Goal: Find contact information: Find contact information

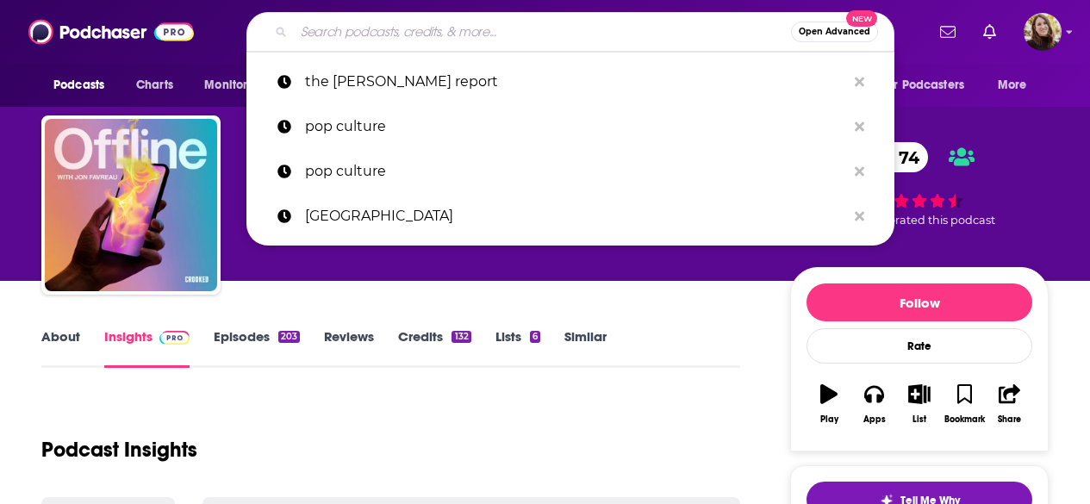
type input "["
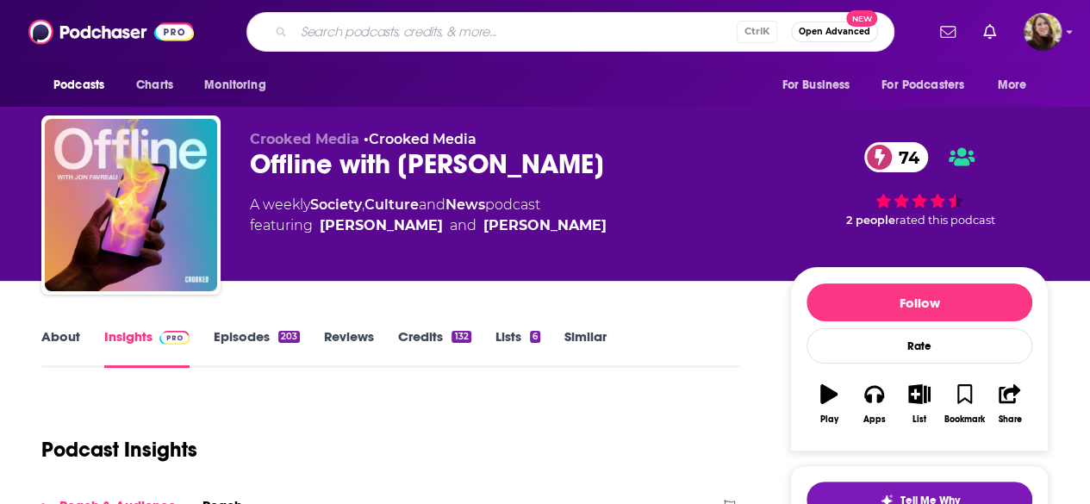
click at [245, 131] on div "Crooked Media • Crooked Media Offline with [PERSON_NAME] 74 A weekly Society , …" at bounding box center [544, 208] width 1007 height 186
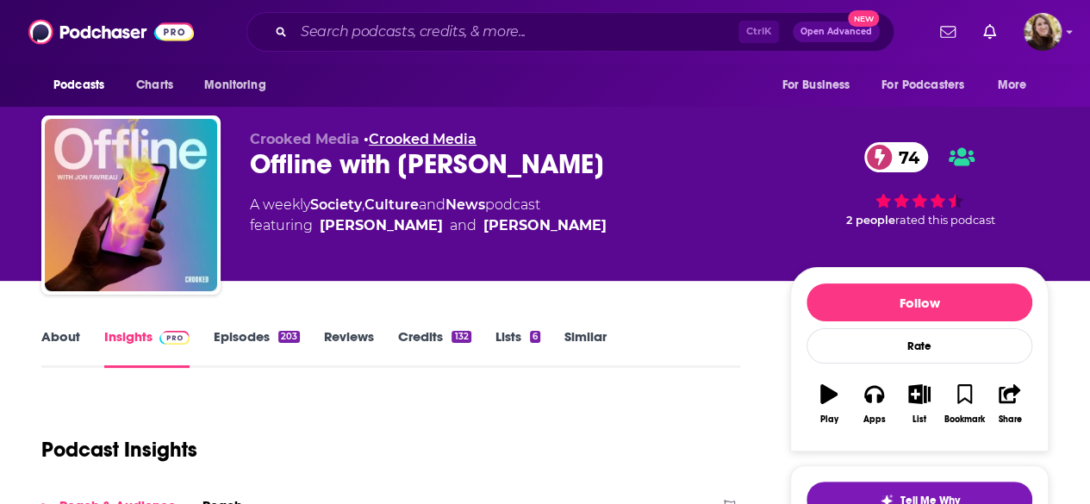
click at [397, 134] on link "Crooked Media" at bounding box center [423, 139] width 108 height 16
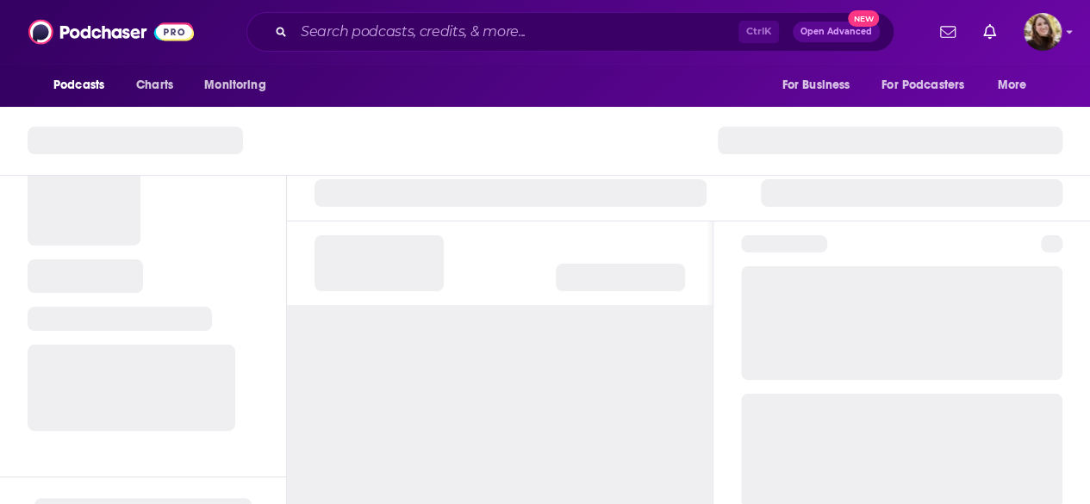
scroll to position [121, 0]
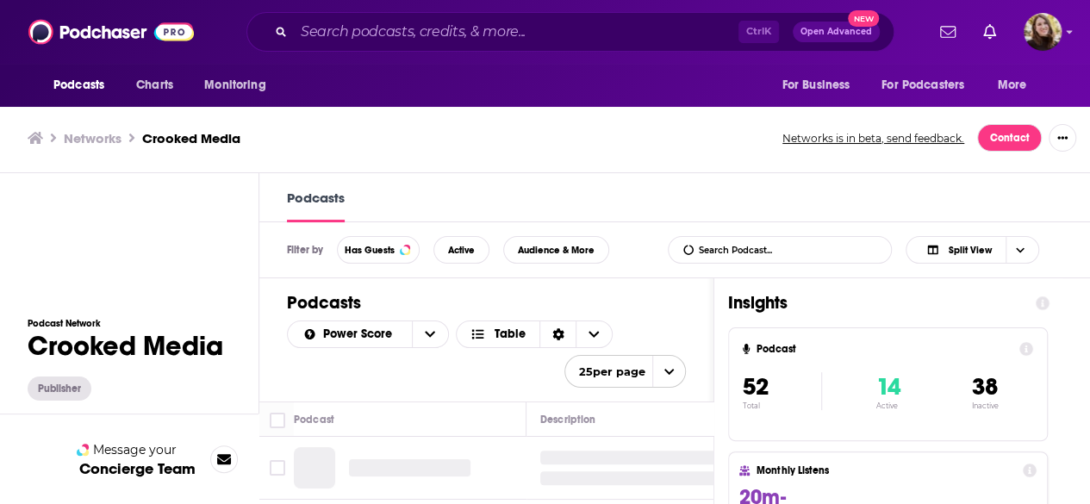
click at [448, 375] on div "Power Score Table 25 per page" at bounding box center [486, 353] width 399 height 67
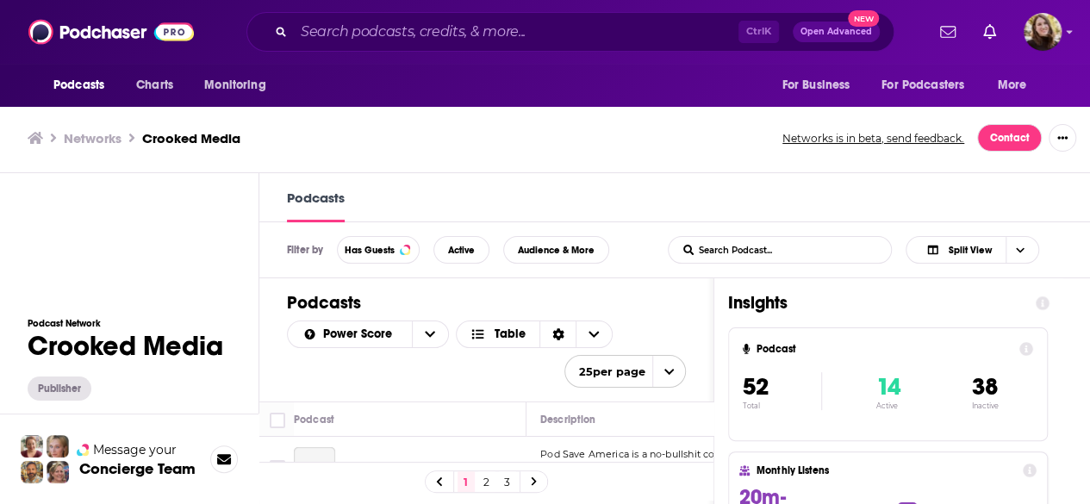
scroll to position [0, 0]
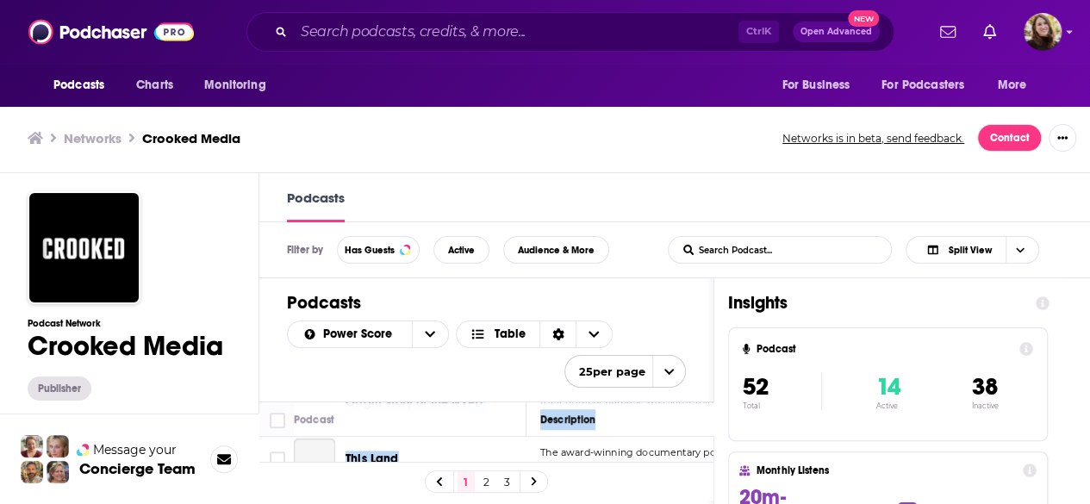
drag, startPoint x: 386, startPoint y: 413, endPoint x: 403, endPoint y: 452, distance: 42.4
click at [407, 456] on table "Podcast Description Categories Reach (Monthly) Reach (Episode) Pod Save America…" at bounding box center [486, 445] width 454 height 1683
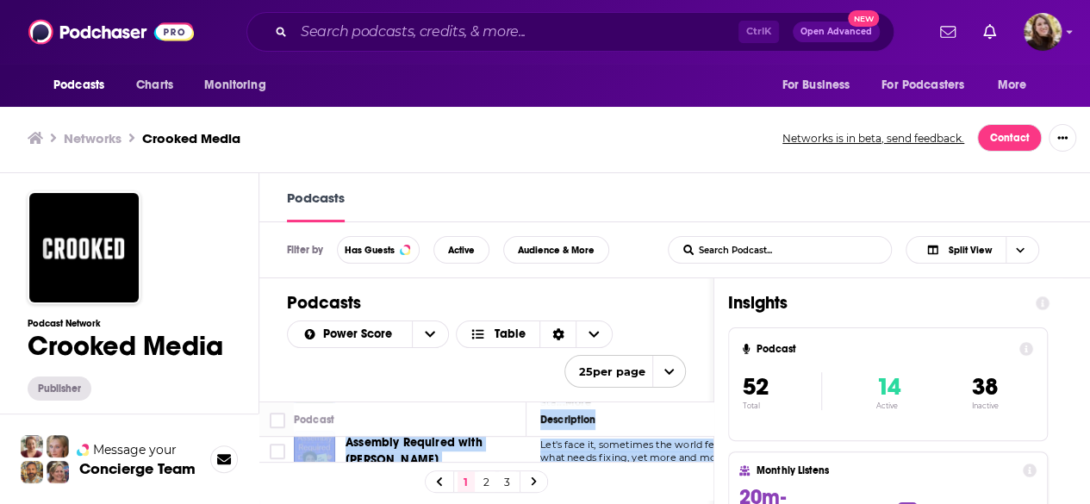
scroll to position [540, 0]
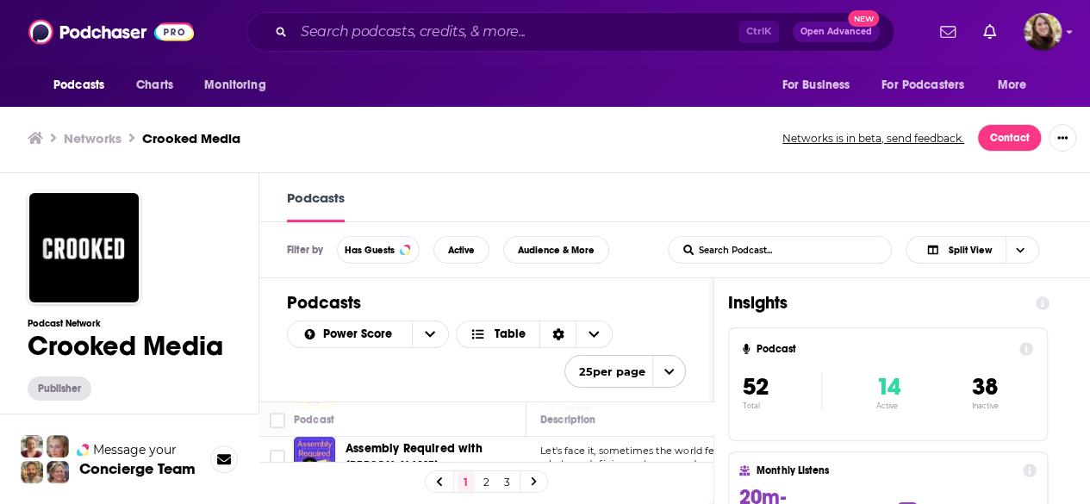
click at [439, 382] on div "Power Score Table 25 per page" at bounding box center [486, 353] width 399 height 67
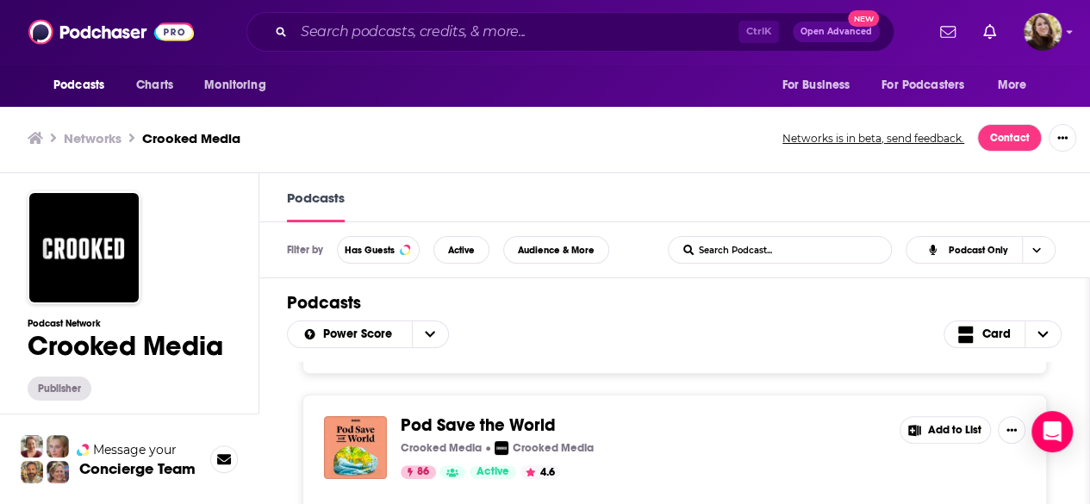
scroll to position [258, 0]
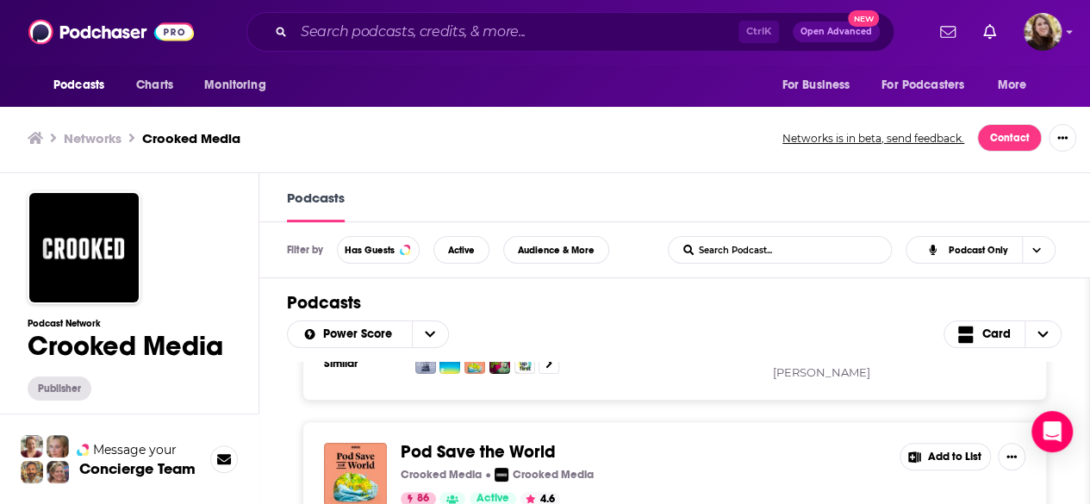
click at [477, 437] on div "Podcasts Charts Monitoring Ctrl K Open Advanced New For Business For Podcasters…" at bounding box center [545, 252] width 1090 height 505
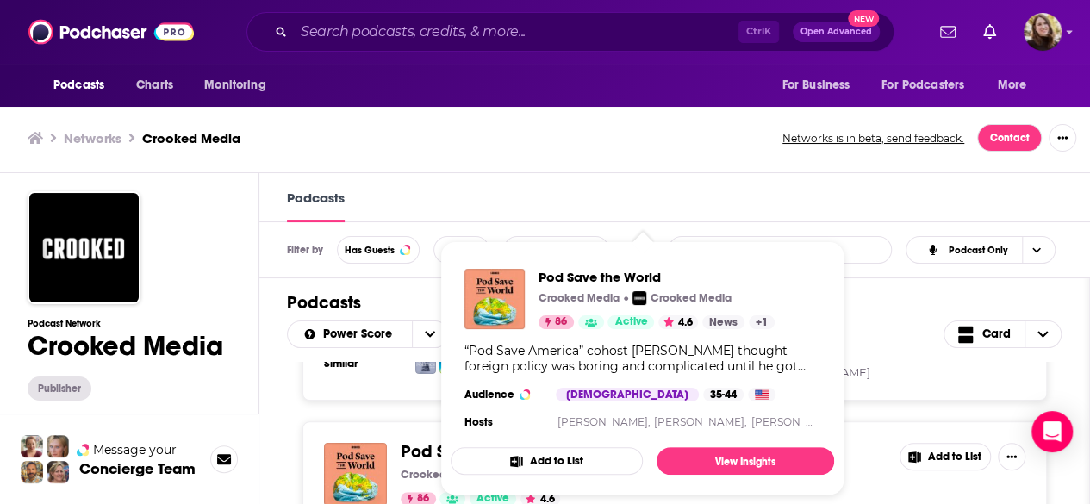
click at [426, 441] on span "Pod Save the World" at bounding box center [478, 452] width 155 height 22
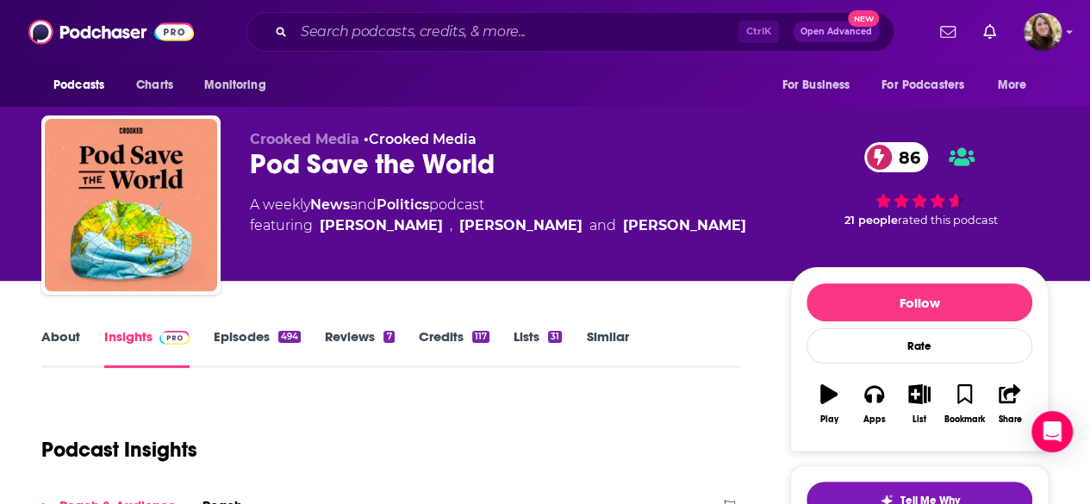
click at [42, 342] on link "About" at bounding box center [60, 348] width 39 height 40
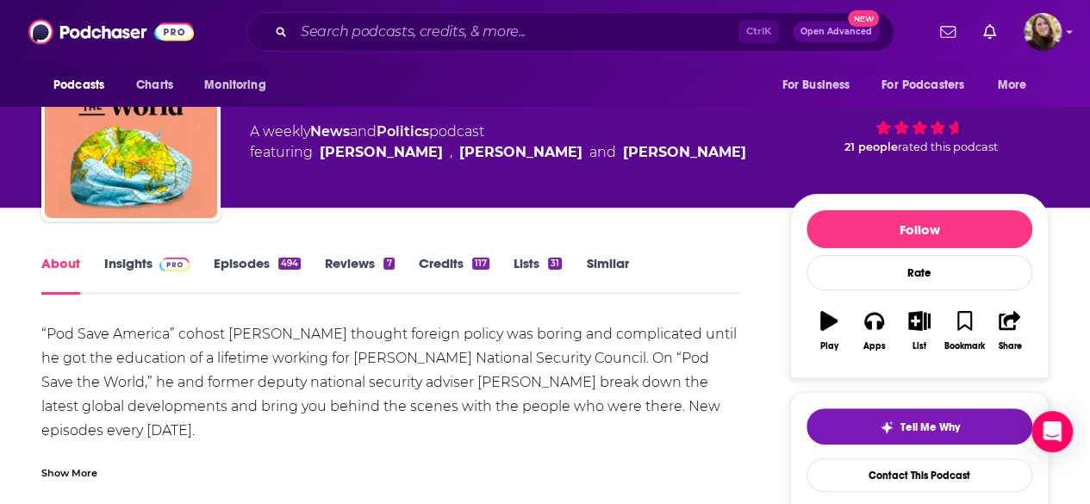
scroll to position [172, 0]
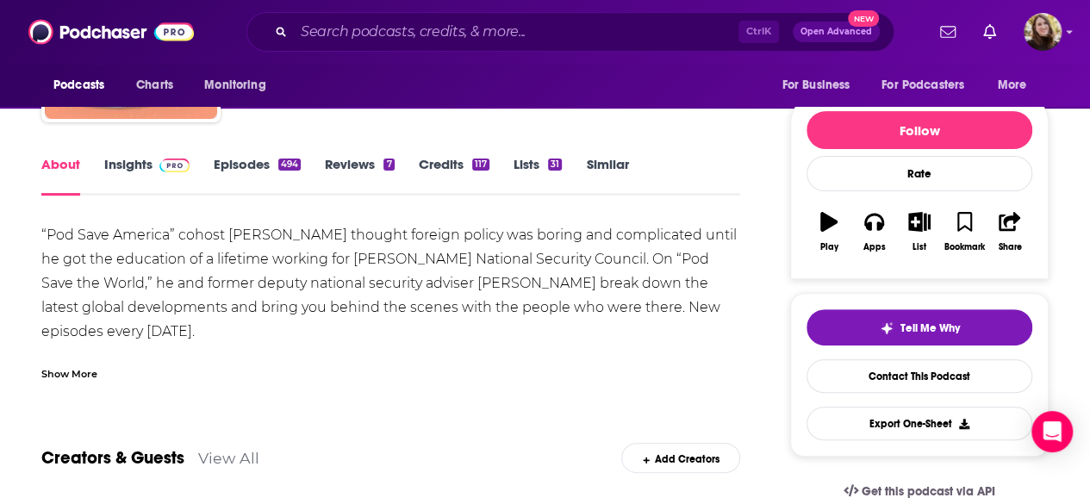
drag, startPoint x: 0, startPoint y: 287, endPoint x: 25, endPoint y: 246, distance: 47.6
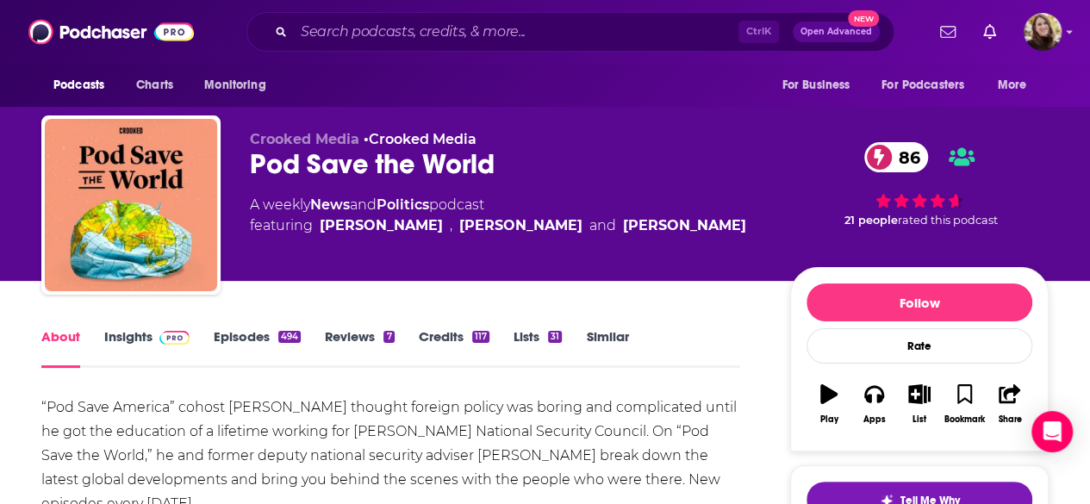
click at [150, 351] on link "Insights" at bounding box center [146, 348] width 85 height 40
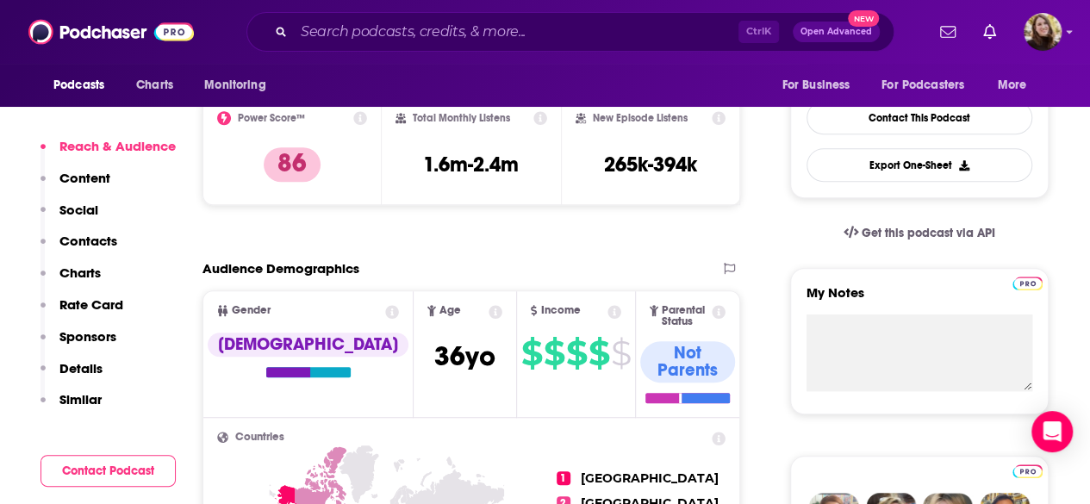
scroll to position [345, 0]
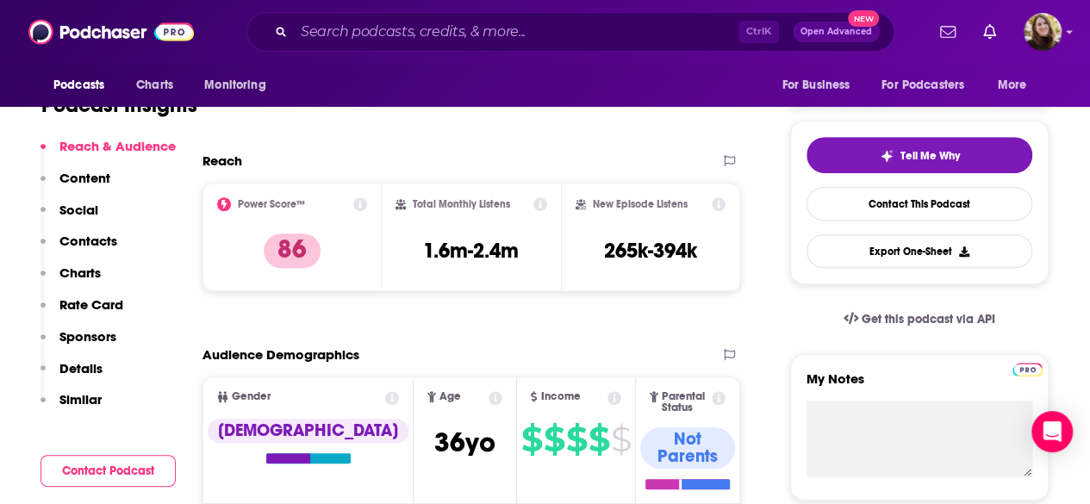
click at [91, 217] on p "Social" at bounding box center [78, 210] width 39 height 16
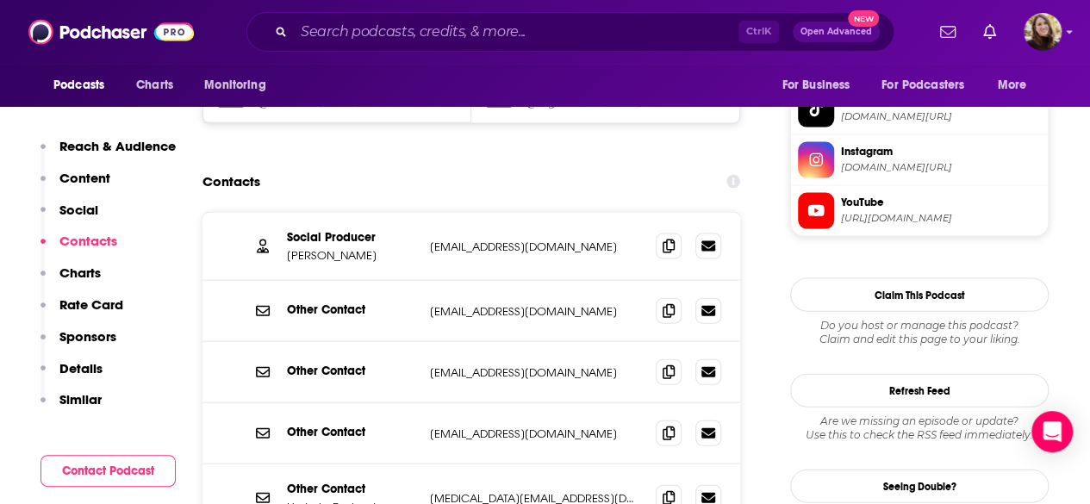
scroll to position [1663, 0]
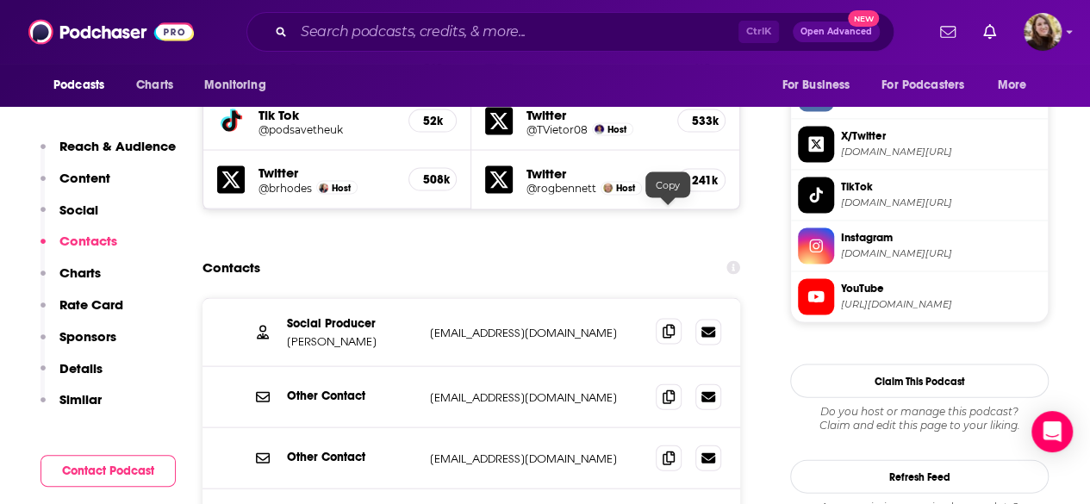
click at [667, 325] on icon at bounding box center [668, 332] width 12 height 14
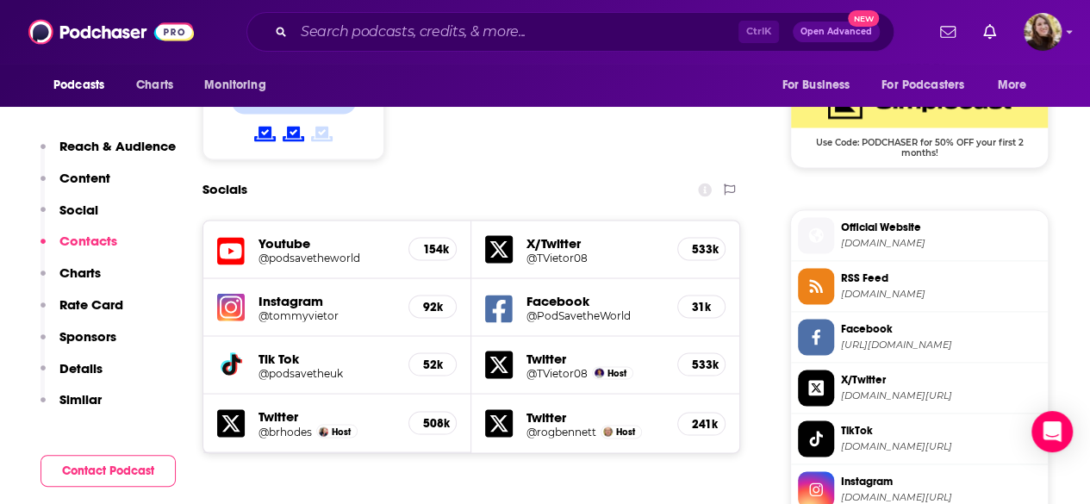
scroll to position [1559, 0]
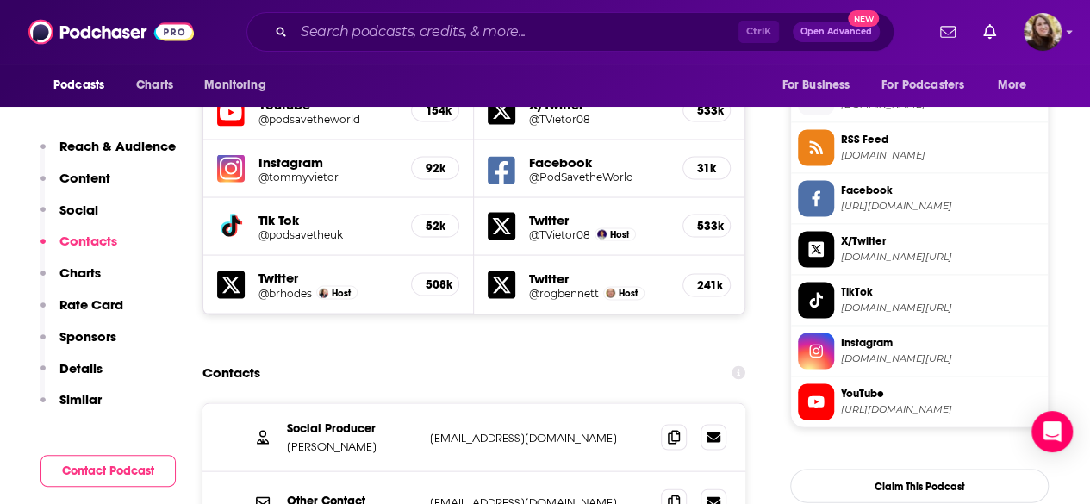
drag, startPoint x: 301, startPoint y: 323, endPoint x: 284, endPoint y: 316, distance: 18.6
click at [283, 403] on div "Social Producer [PERSON_NAME] [PERSON_NAME][EMAIL_ADDRESS][DOMAIN_NAME] [EMAIL_…" at bounding box center [473, 437] width 543 height 68
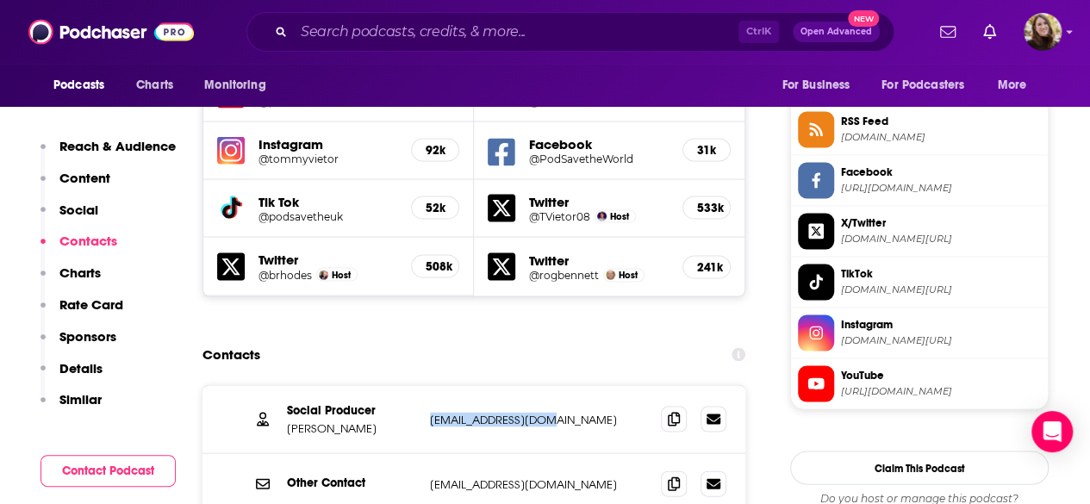
drag, startPoint x: 428, startPoint y: 303, endPoint x: 575, endPoint y: 292, distance: 147.7
click at [575, 385] on div "Social Producer [PERSON_NAME] [PERSON_NAME][EMAIL_ADDRESS][DOMAIN_NAME] [EMAIL_…" at bounding box center [473, 419] width 543 height 68
drag, startPoint x: 374, startPoint y: 314, endPoint x: 285, endPoint y: 311, distance: 88.8
click at [285, 385] on div "Social Producer [PERSON_NAME] [PERSON_NAME][EMAIL_ADDRESS][DOMAIN_NAME] [EMAIL_…" at bounding box center [473, 419] width 543 height 68
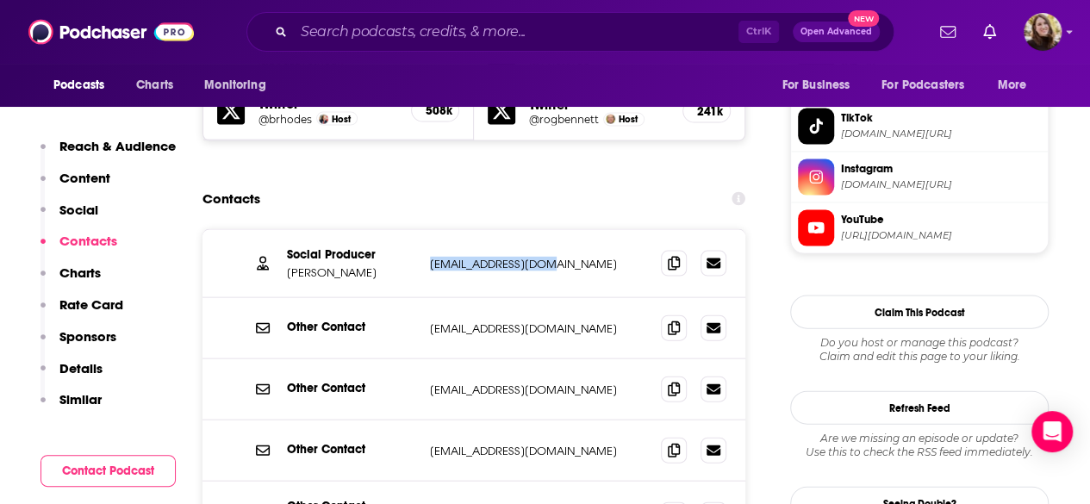
scroll to position [1826, 0]
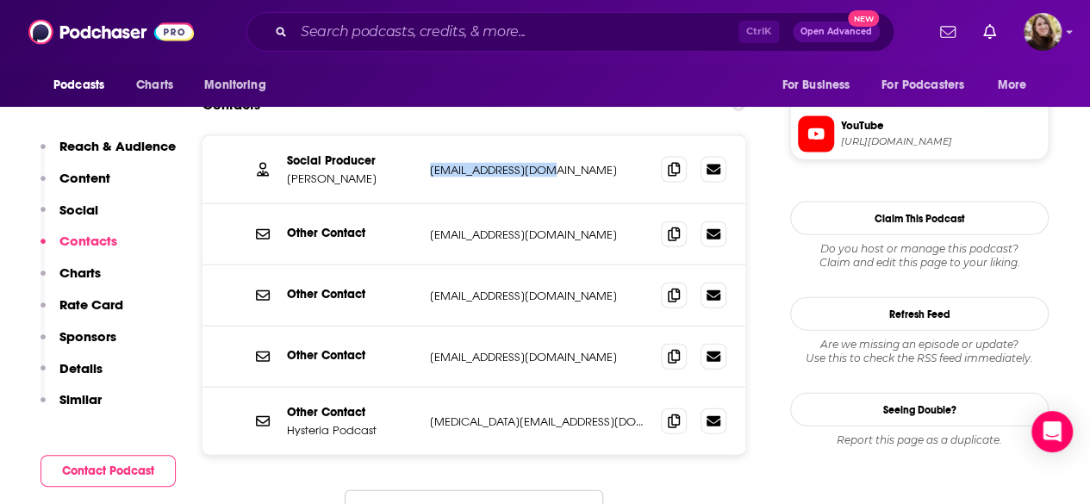
click at [478, 490] on button "Load More..." at bounding box center [474, 513] width 258 height 47
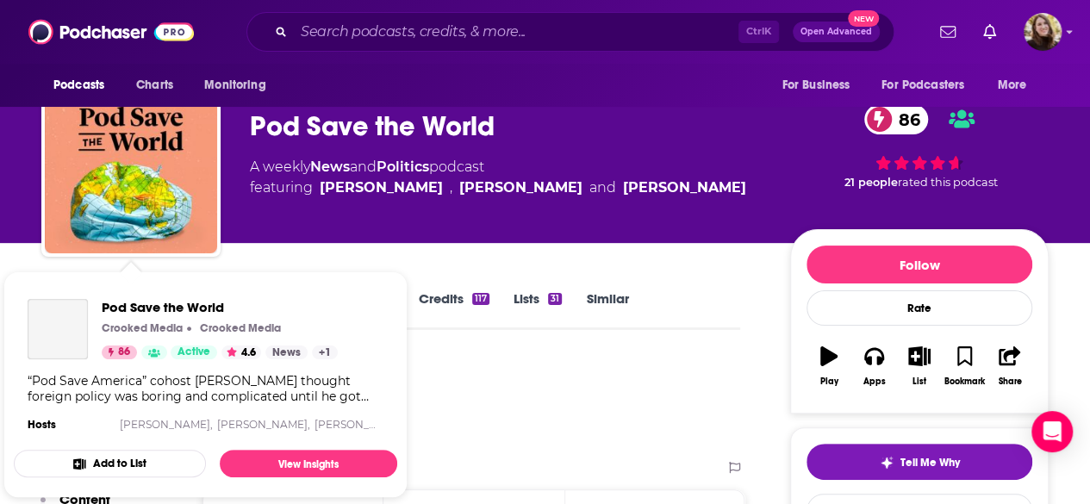
scroll to position [0, 0]
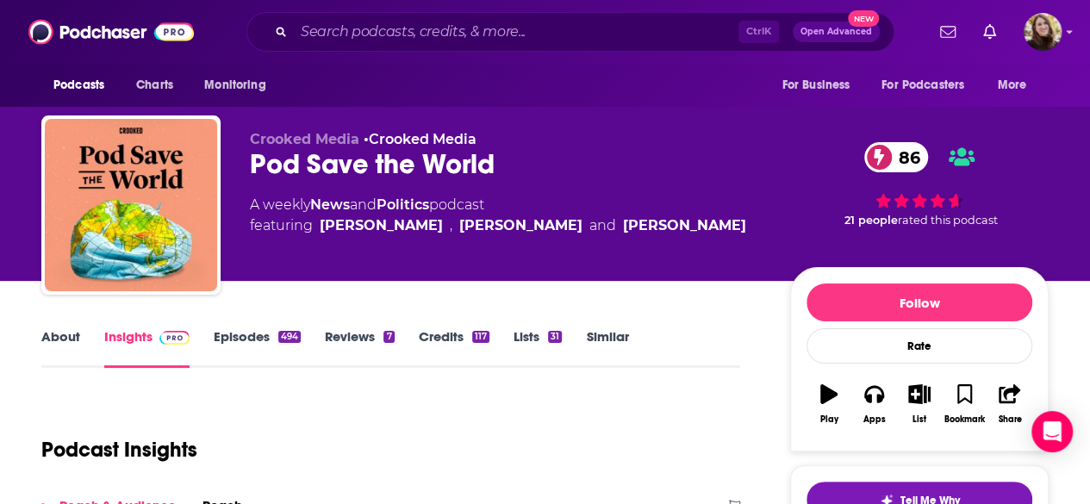
click at [597, 339] on link "Similar" at bounding box center [607, 348] width 42 height 40
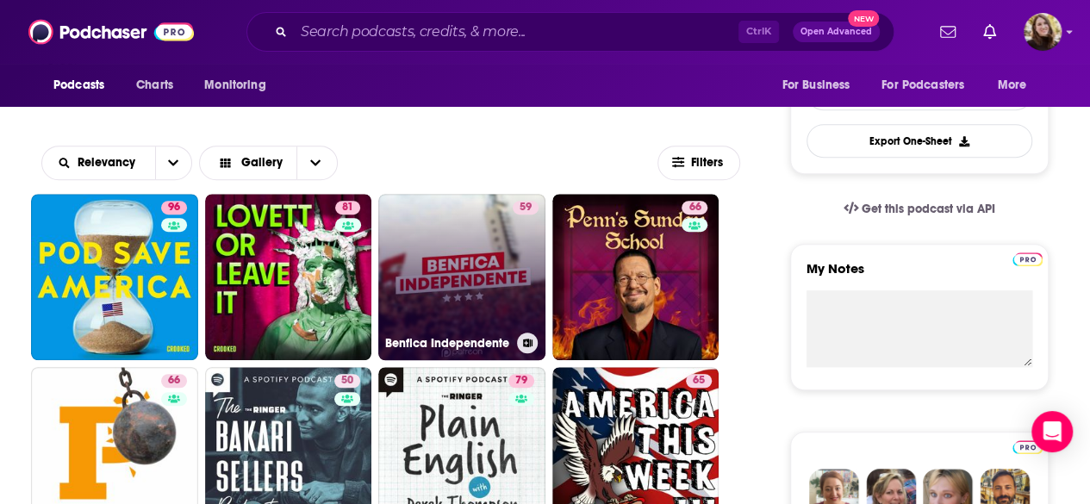
scroll to position [345, 0]
